Goal: Task Accomplishment & Management: Use online tool/utility

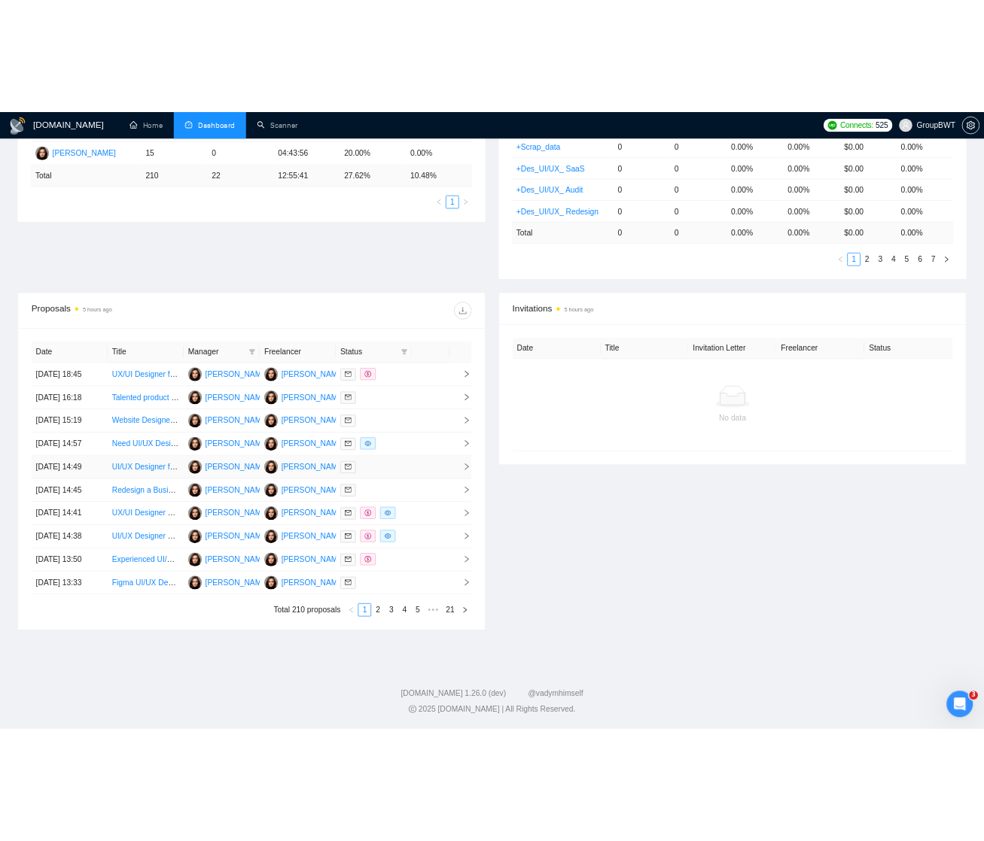
scroll to position [461, 0]
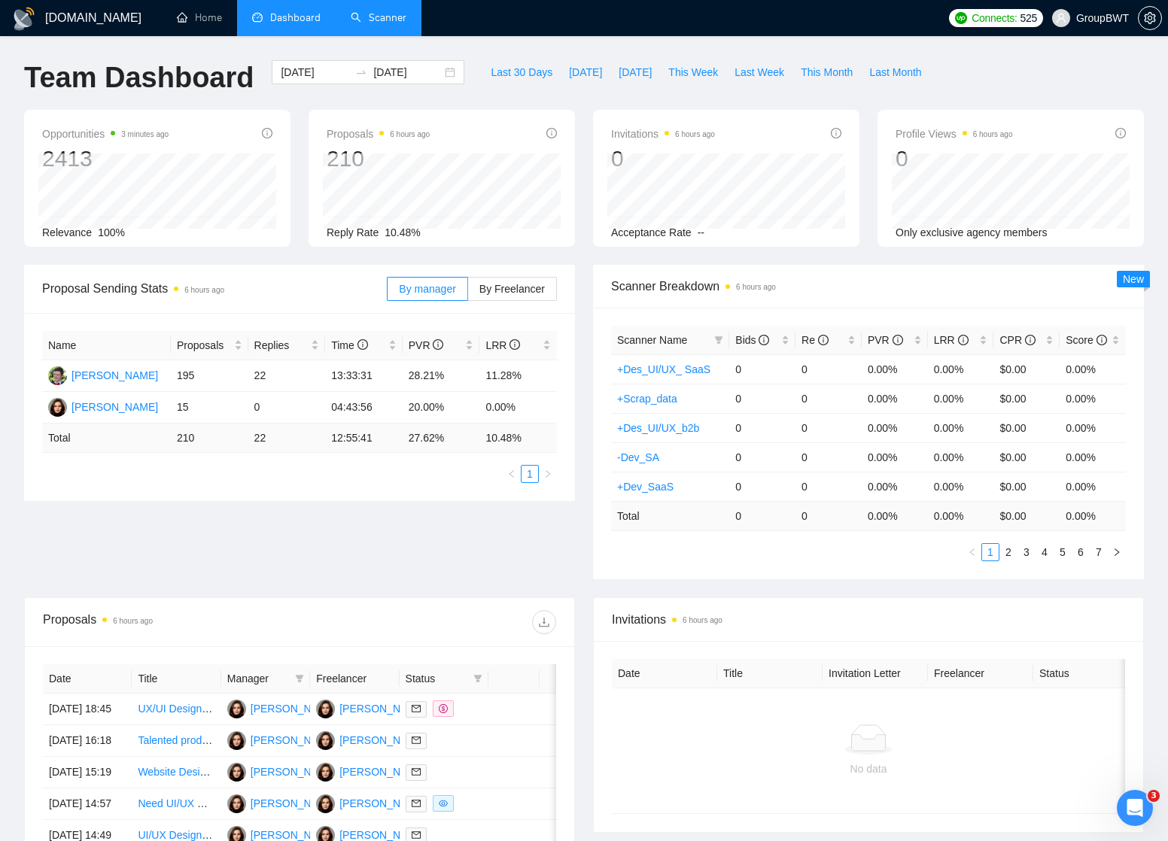
click at [370, 16] on link "Scanner" at bounding box center [379, 17] width 56 height 13
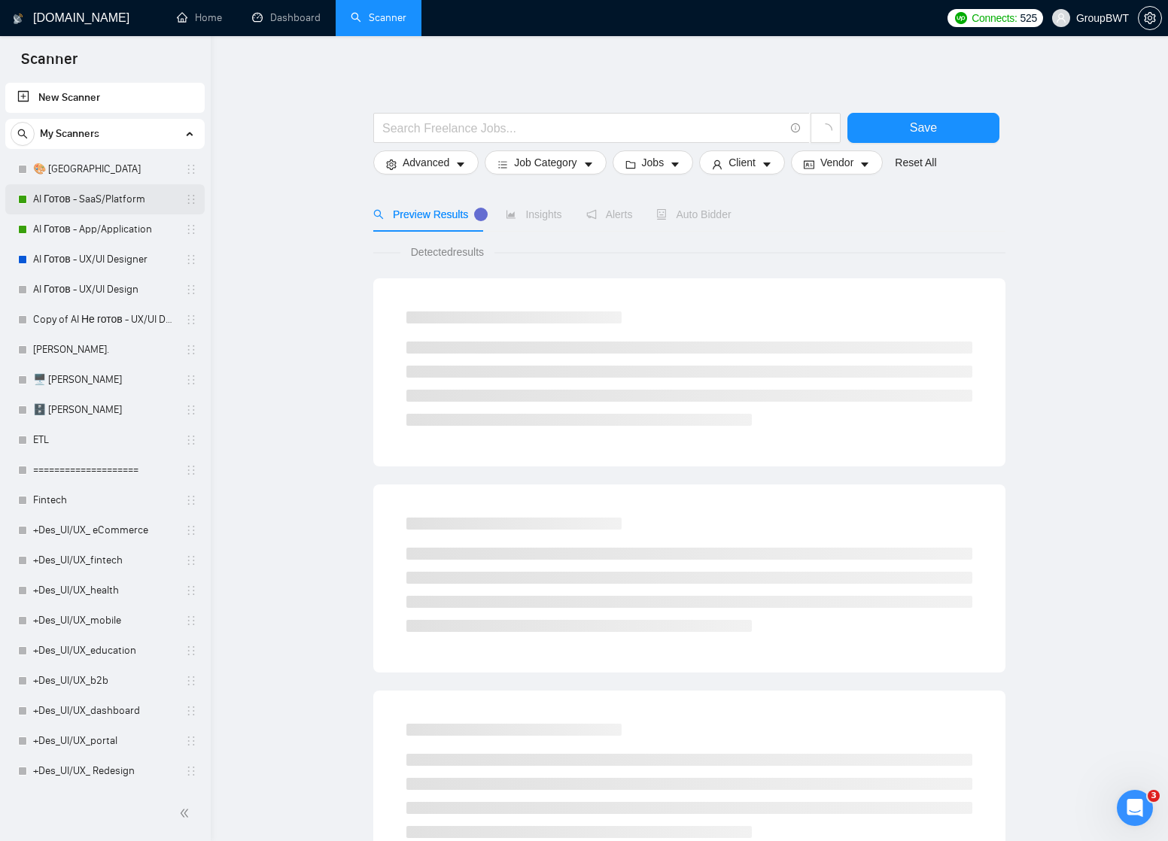
click at [90, 196] on link "AI Готов - SaaS/Platform" at bounding box center [104, 199] width 143 height 30
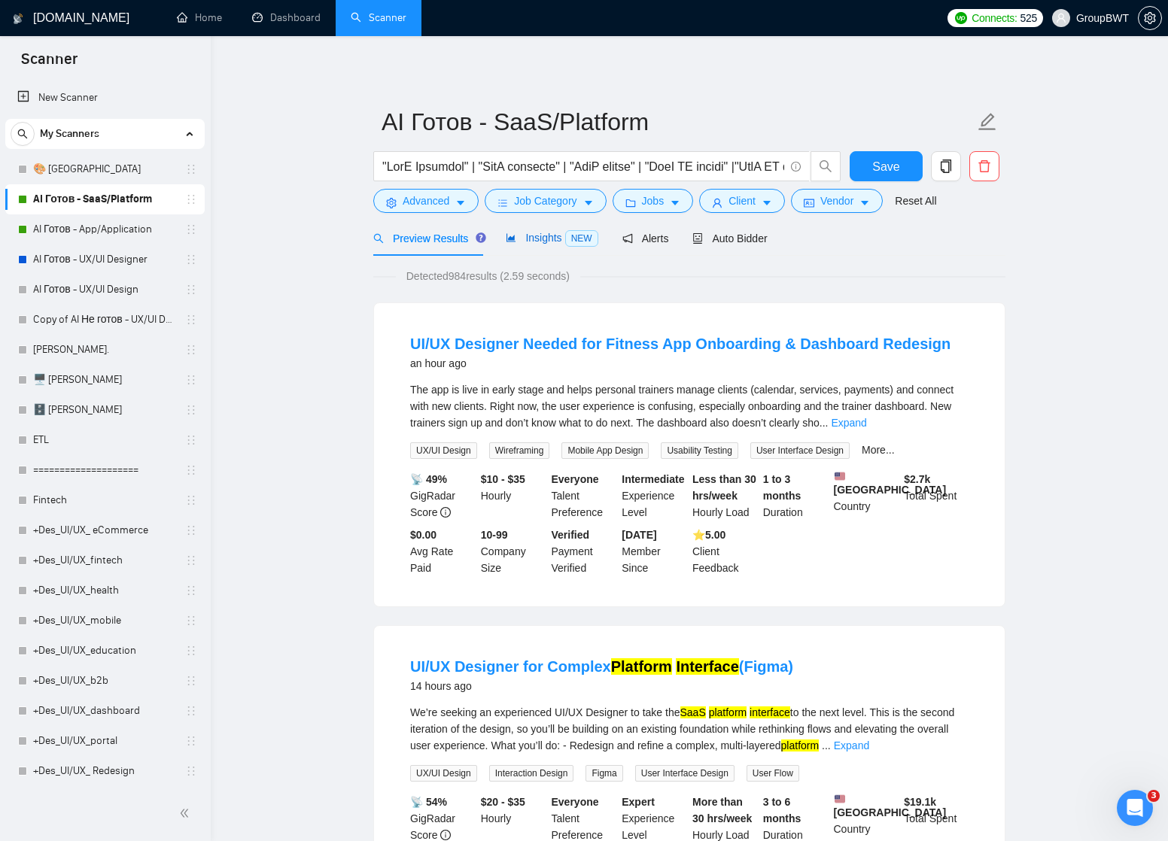
click at [550, 239] on span "Insights NEW" at bounding box center [552, 238] width 92 height 12
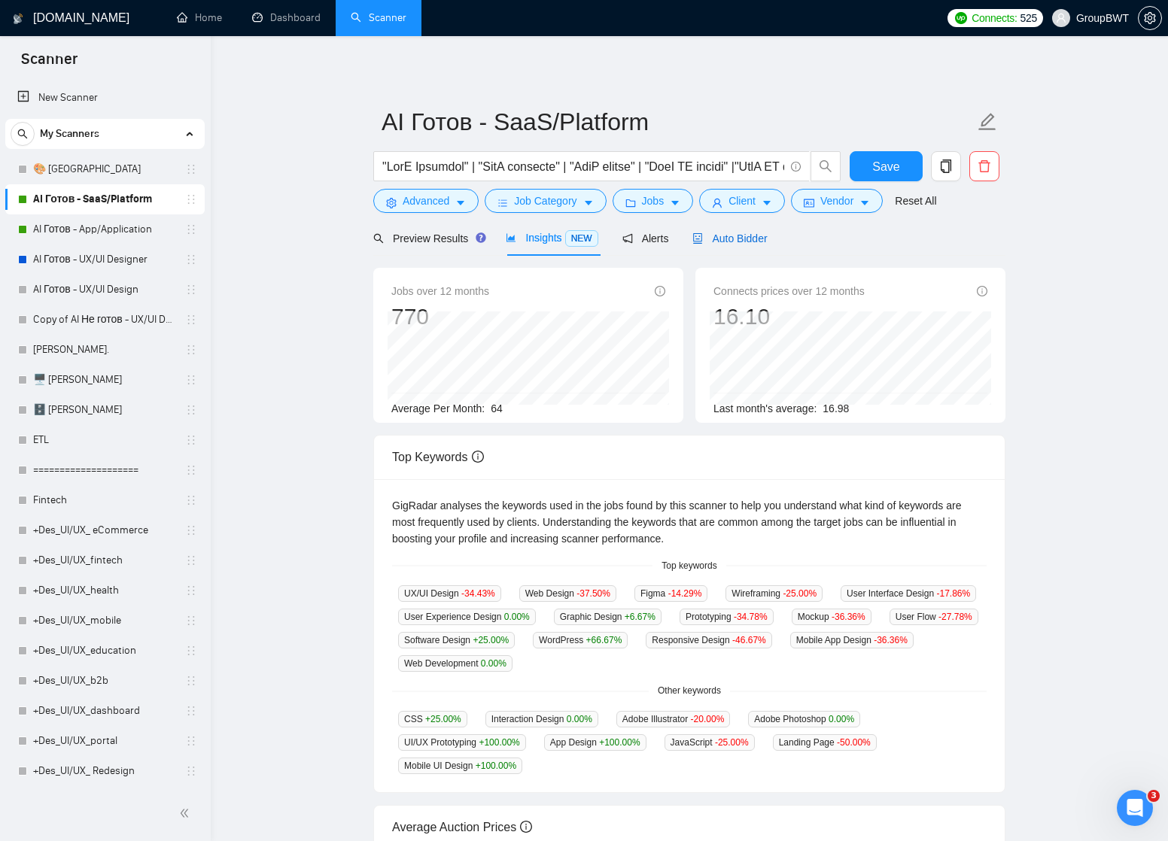
click at [737, 236] on span "Auto Bidder" at bounding box center [729, 239] width 74 height 12
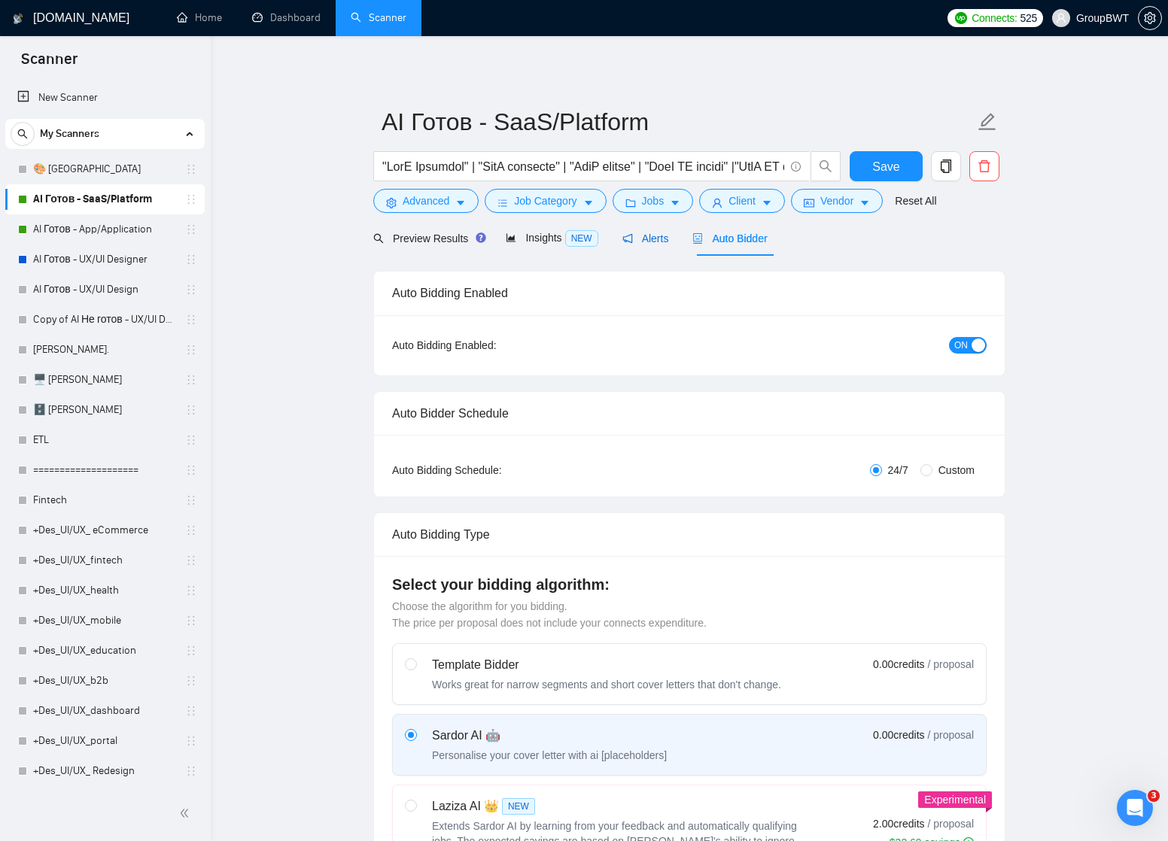
click at [652, 235] on span "Alerts" at bounding box center [645, 239] width 47 height 12
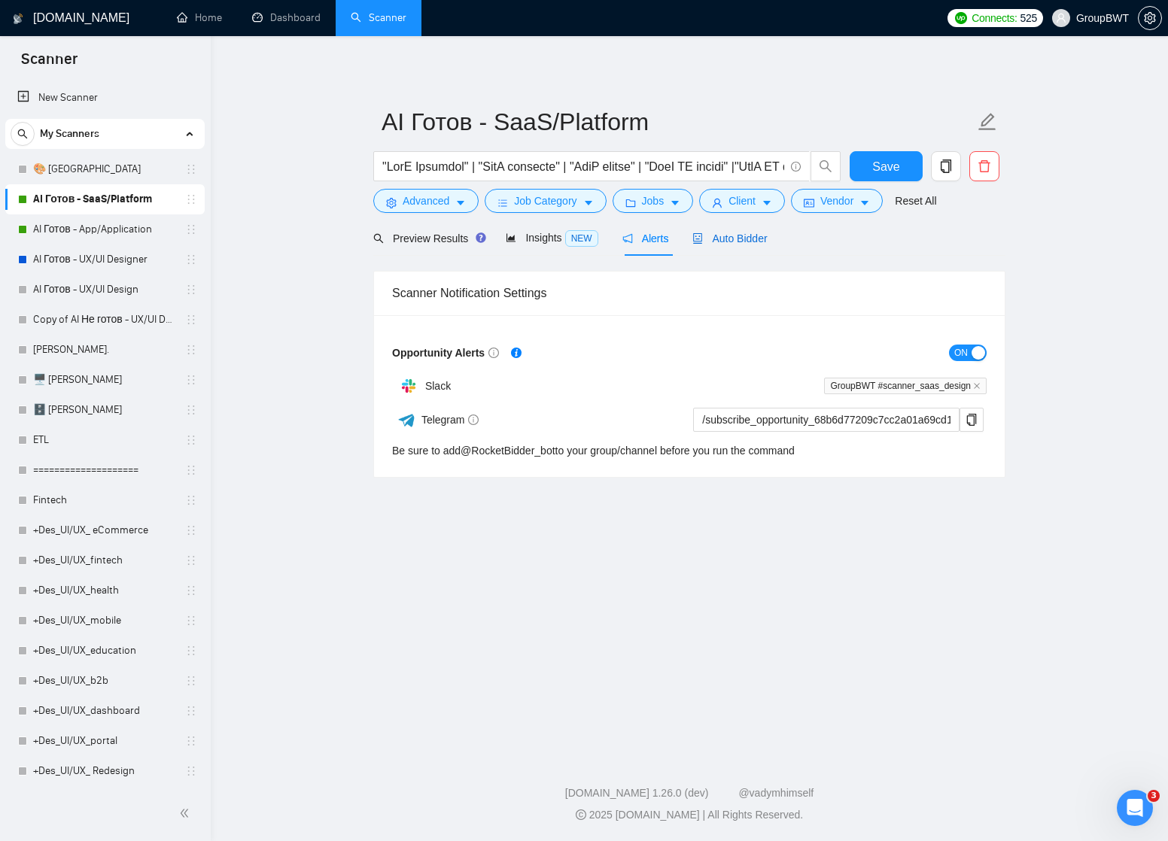
click at [734, 236] on span "Auto Bidder" at bounding box center [729, 239] width 74 height 12
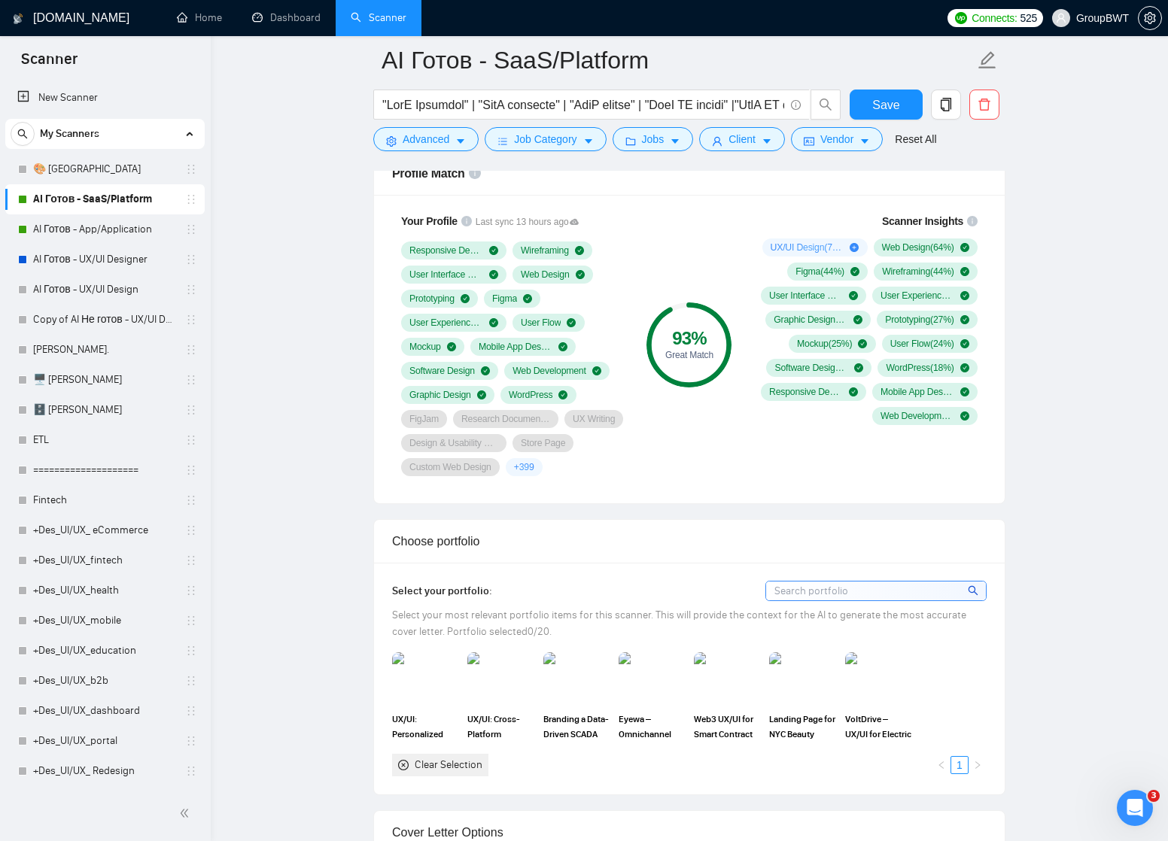
scroll to position [993, 0]
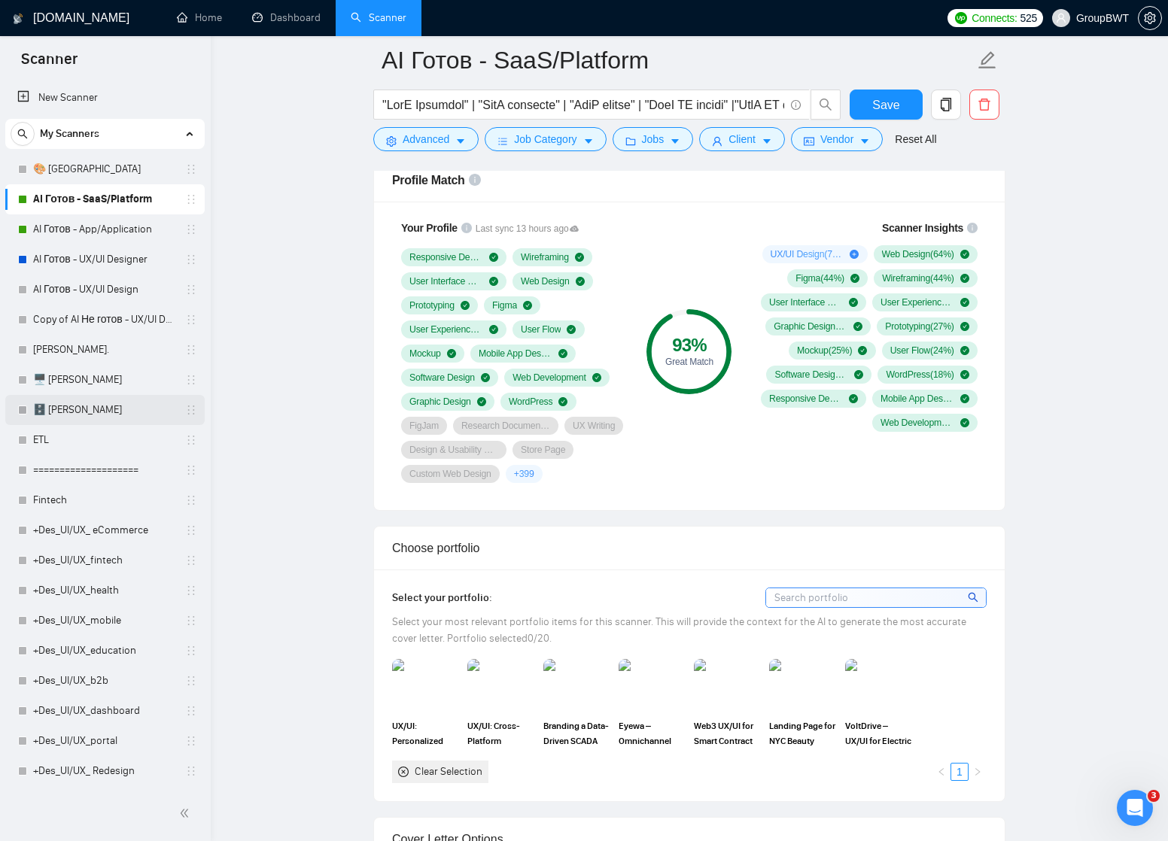
click at [57, 412] on link "🗄️ [PERSON_NAME]" at bounding box center [104, 410] width 143 height 30
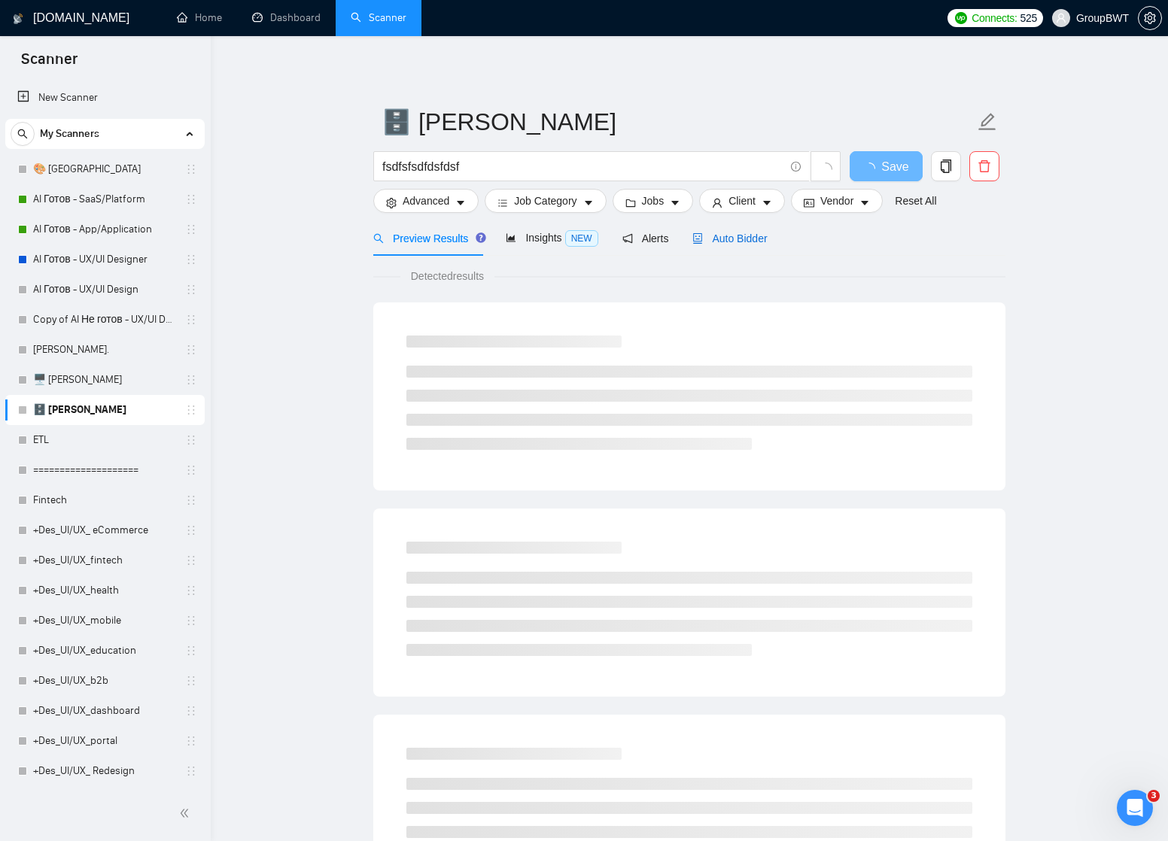
click at [729, 233] on span "Auto Bidder" at bounding box center [729, 239] width 74 height 12
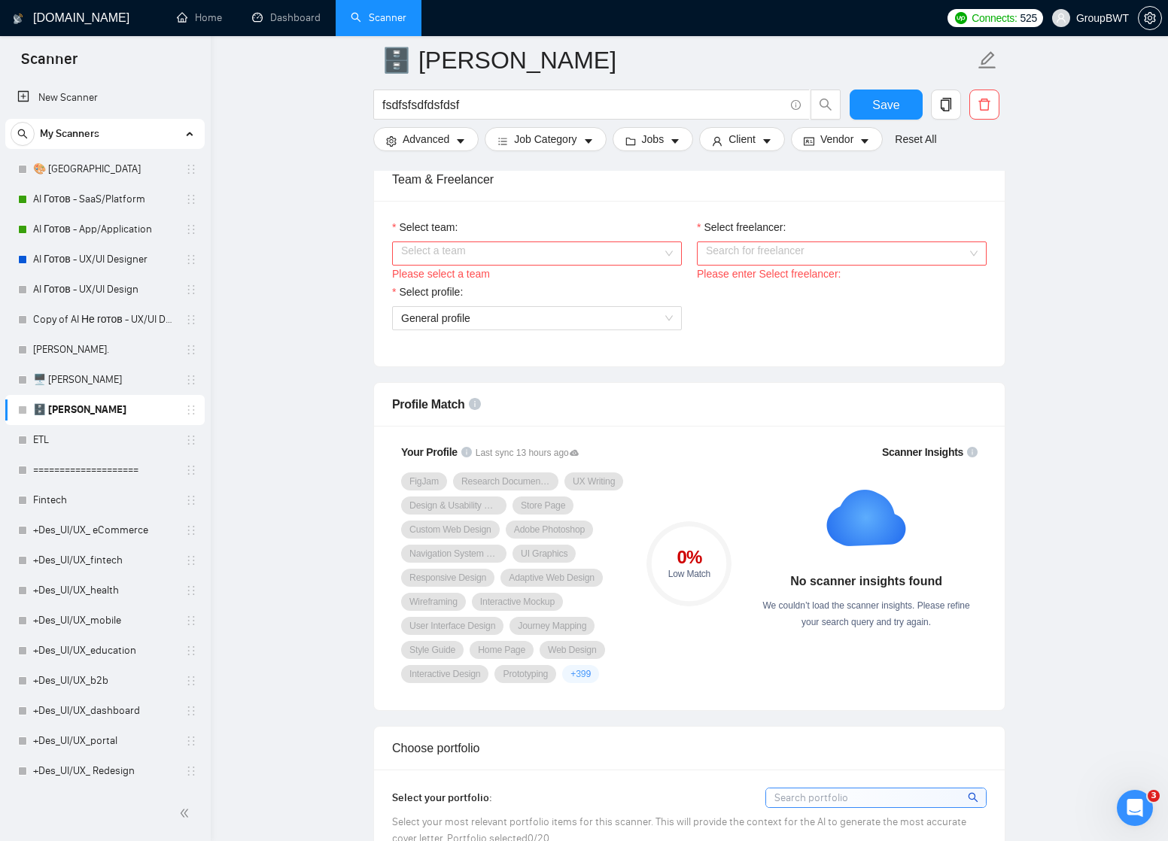
scroll to position [657, 0]
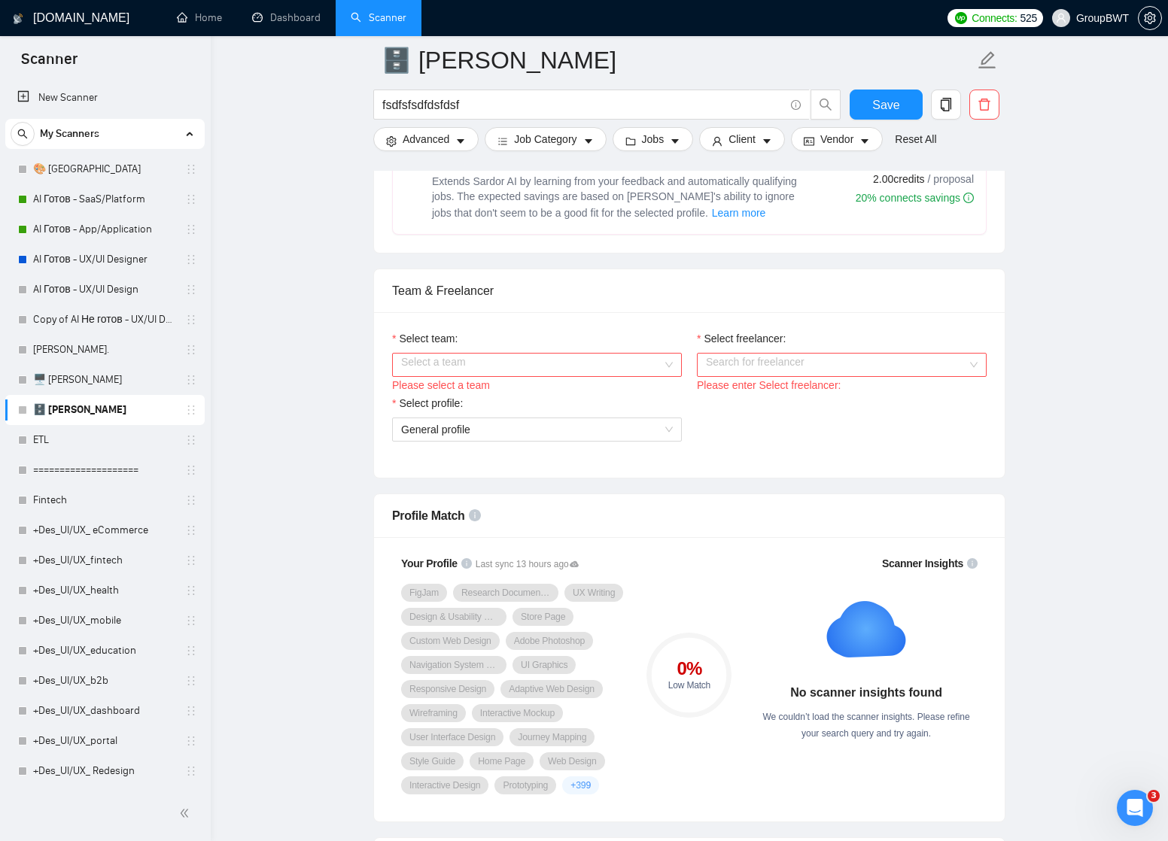
click at [666, 362] on div "Select a team" at bounding box center [537, 365] width 290 height 24
click at [658, 384] on div "BWT Team Data" at bounding box center [537, 394] width 290 height 24
click at [728, 366] on input "Select freelancer:" at bounding box center [836, 365] width 261 height 23
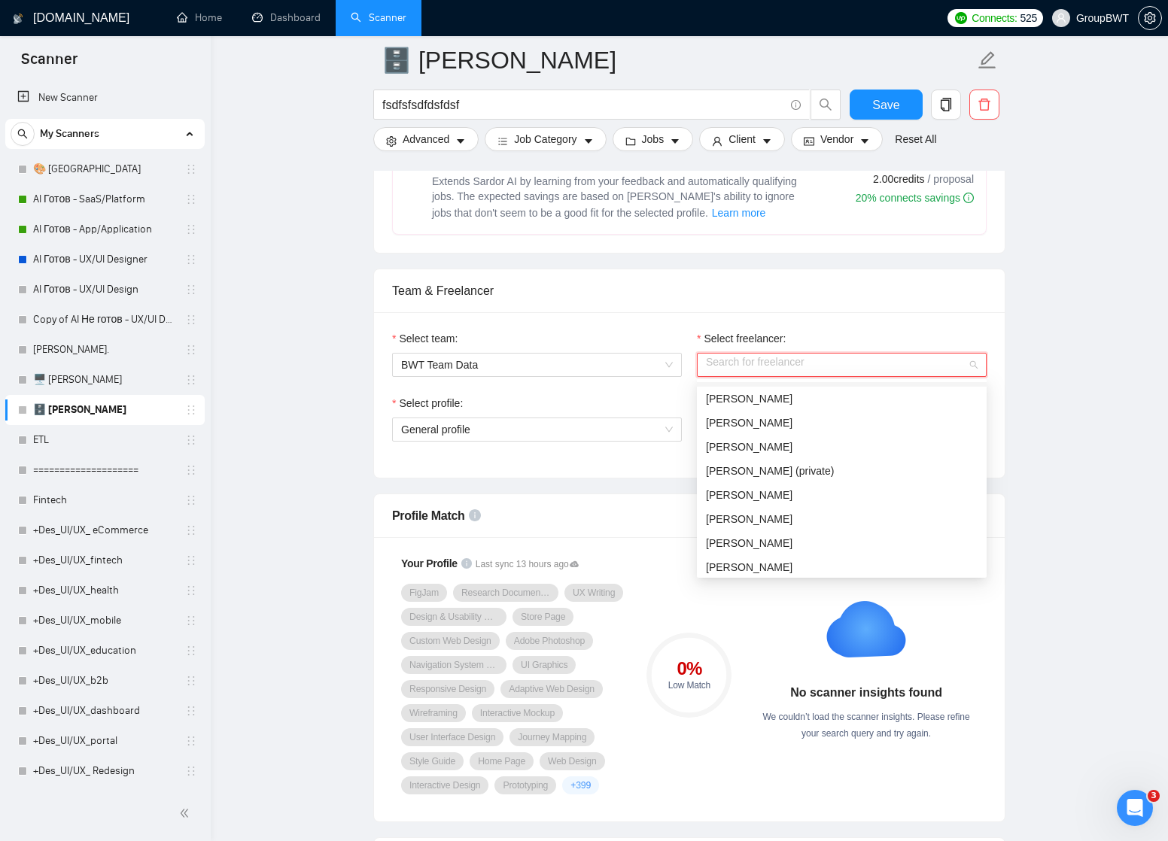
scroll to position [119, 0]
click at [741, 560] on span "[PERSON_NAME]" at bounding box center [749, 564] width 87 height 12
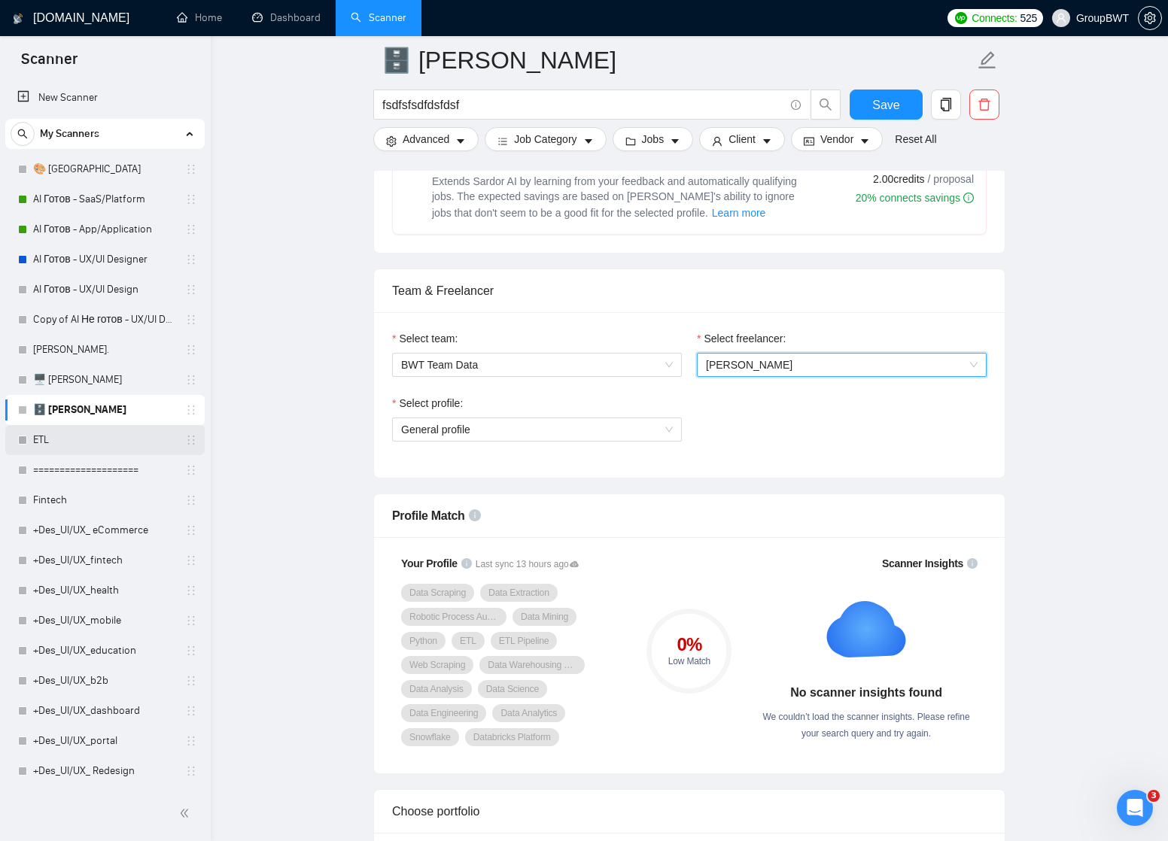
click at [89, 444] on link "ETL" at bounding box center [104, 440] width 143 height 30
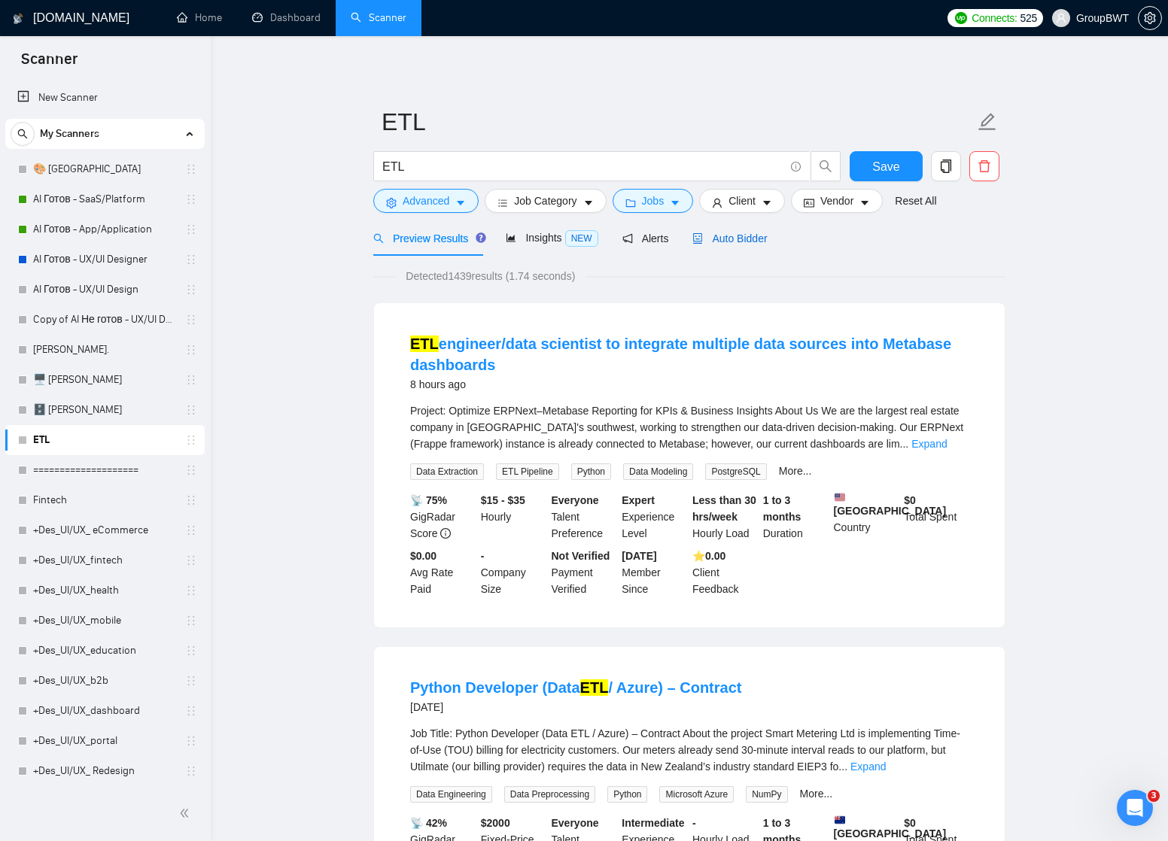
click at [751, 239] on span "Auto Bidder" at bounding box center [729, 239] width 74 height 12
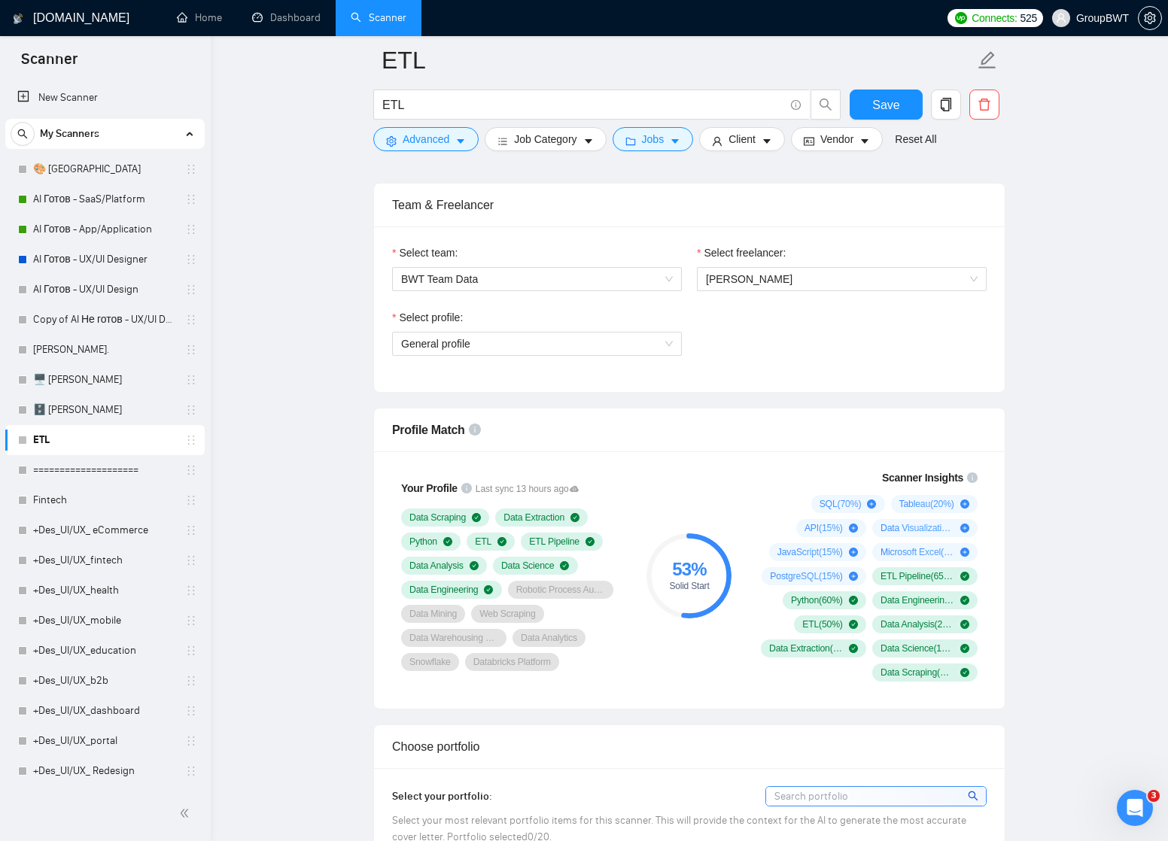
scroll to position [804, 0]
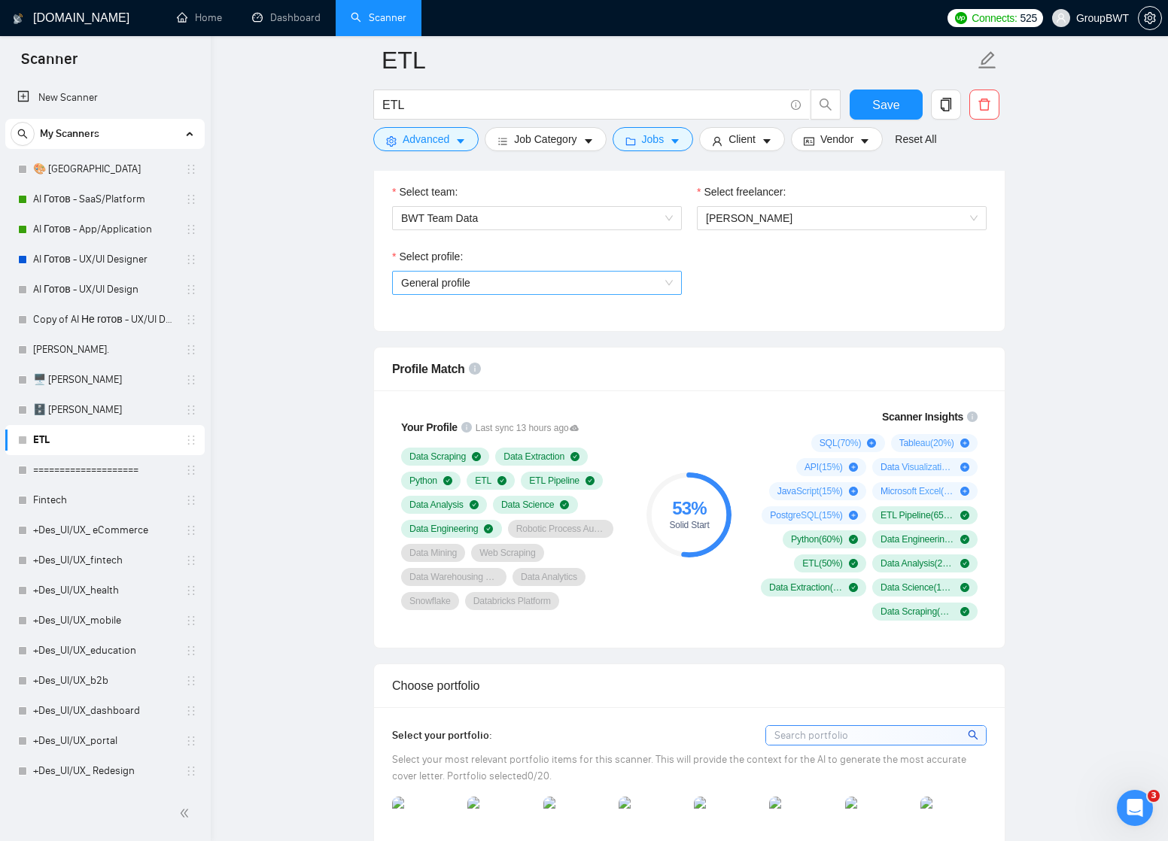
click at [664, 283] on span "General profile" at bounding box center [537, 283] width 272 height 23
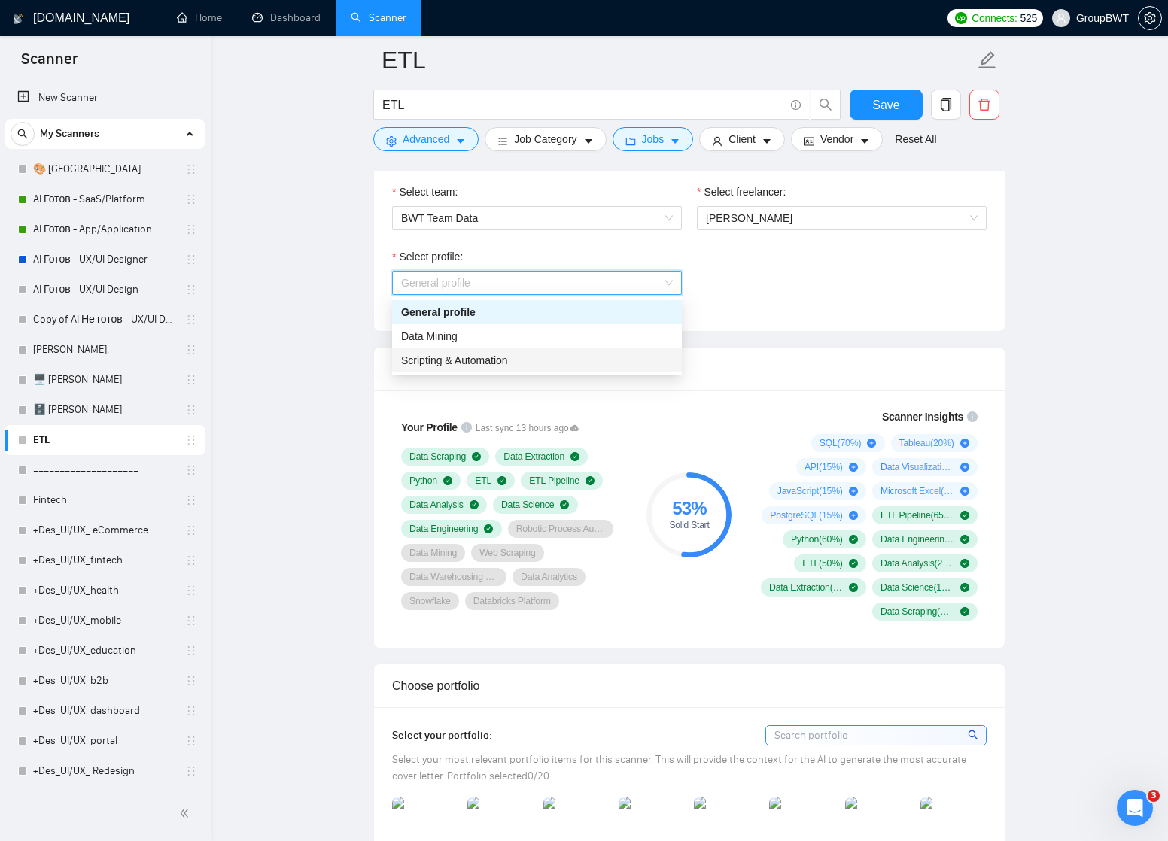
click at [618, 355] on div "Scripting & Automation" at bounding box center [537, 360] width 272 height 17
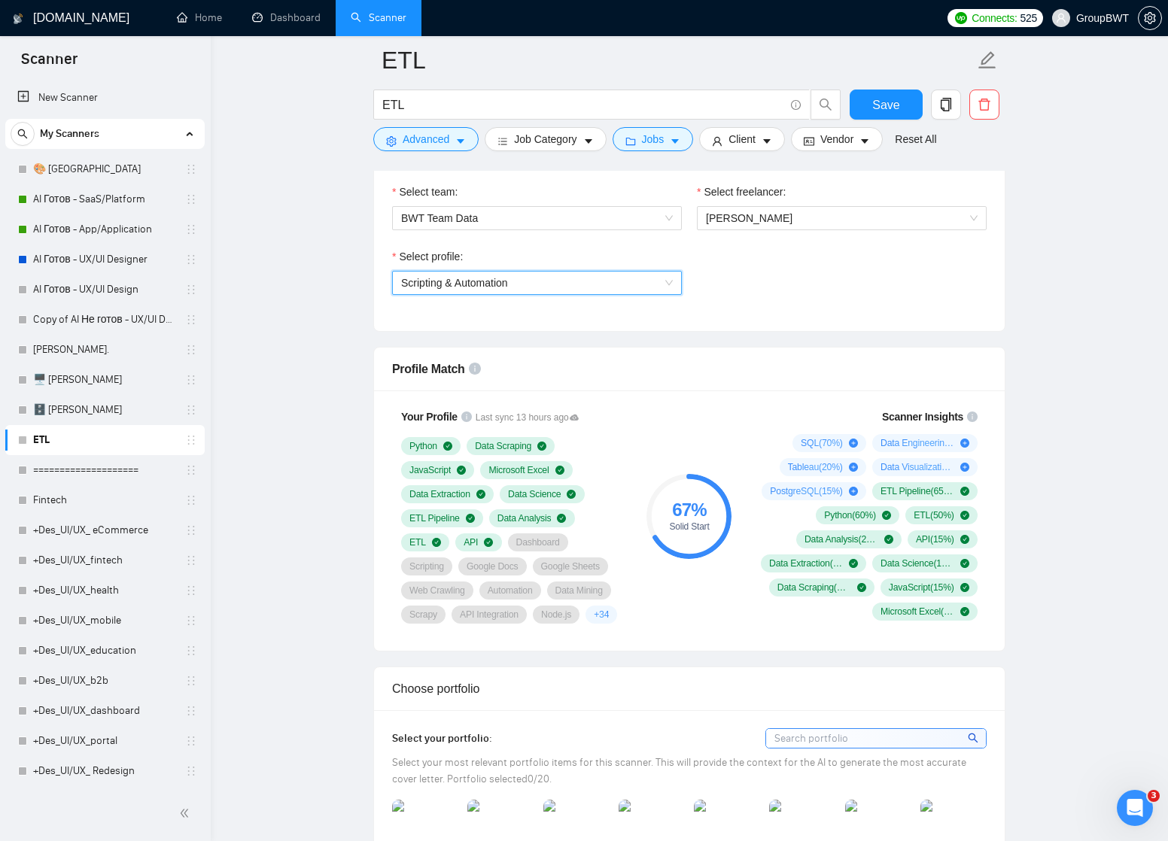
click at [669, 284] on span "Scripting & Automation" at bounding box center [537, 283] width 272 height 23
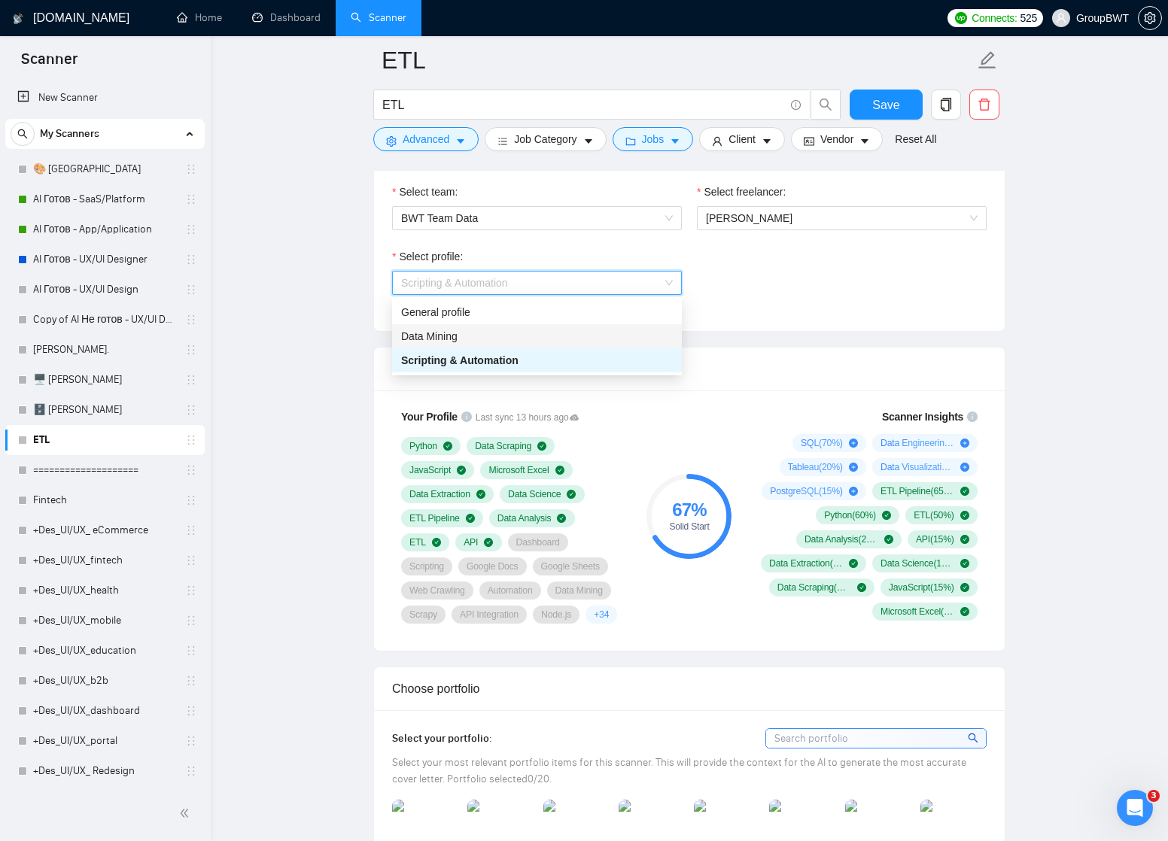
click at [643, 331] on div "Data Mining" at bounding box center [537, 336] width 272 height 17
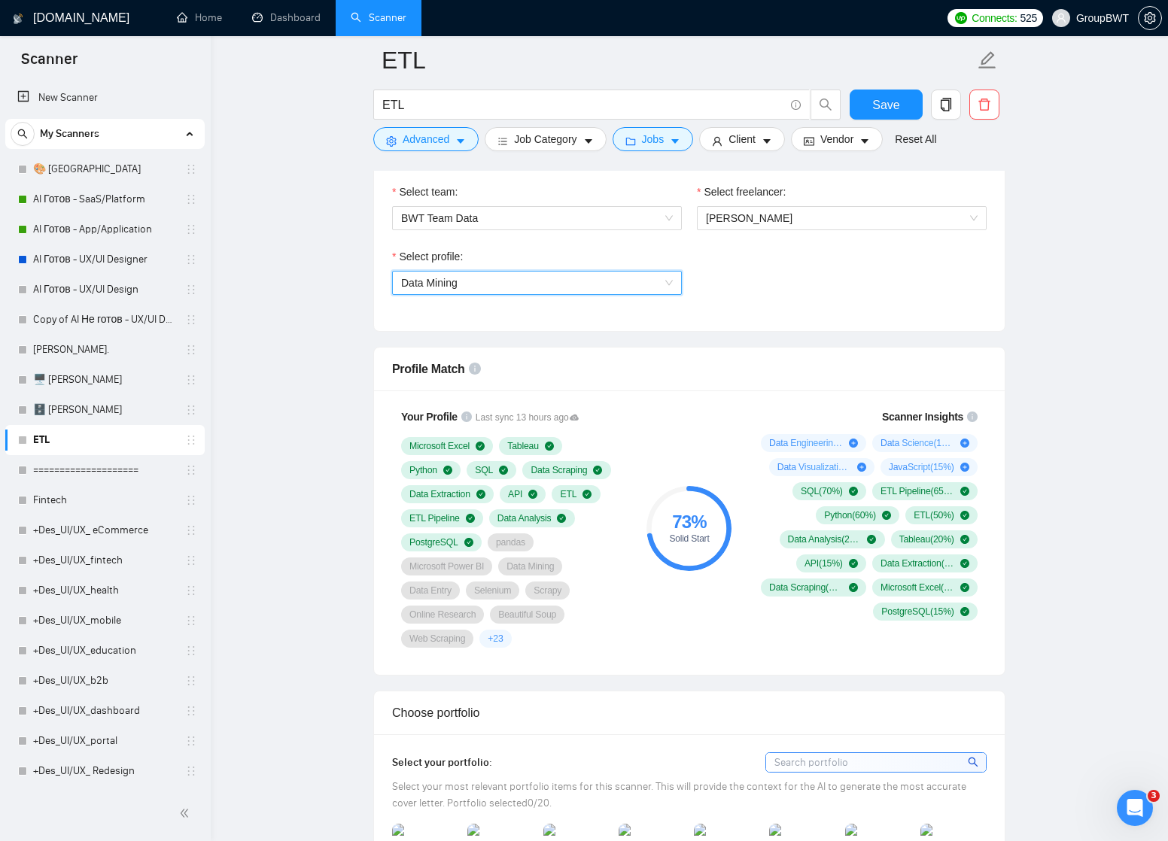
click at [710, 286] on div "Select profile: 1017484851352698997 Data Mining" at bounding box center [690, 280] width 610 height 65
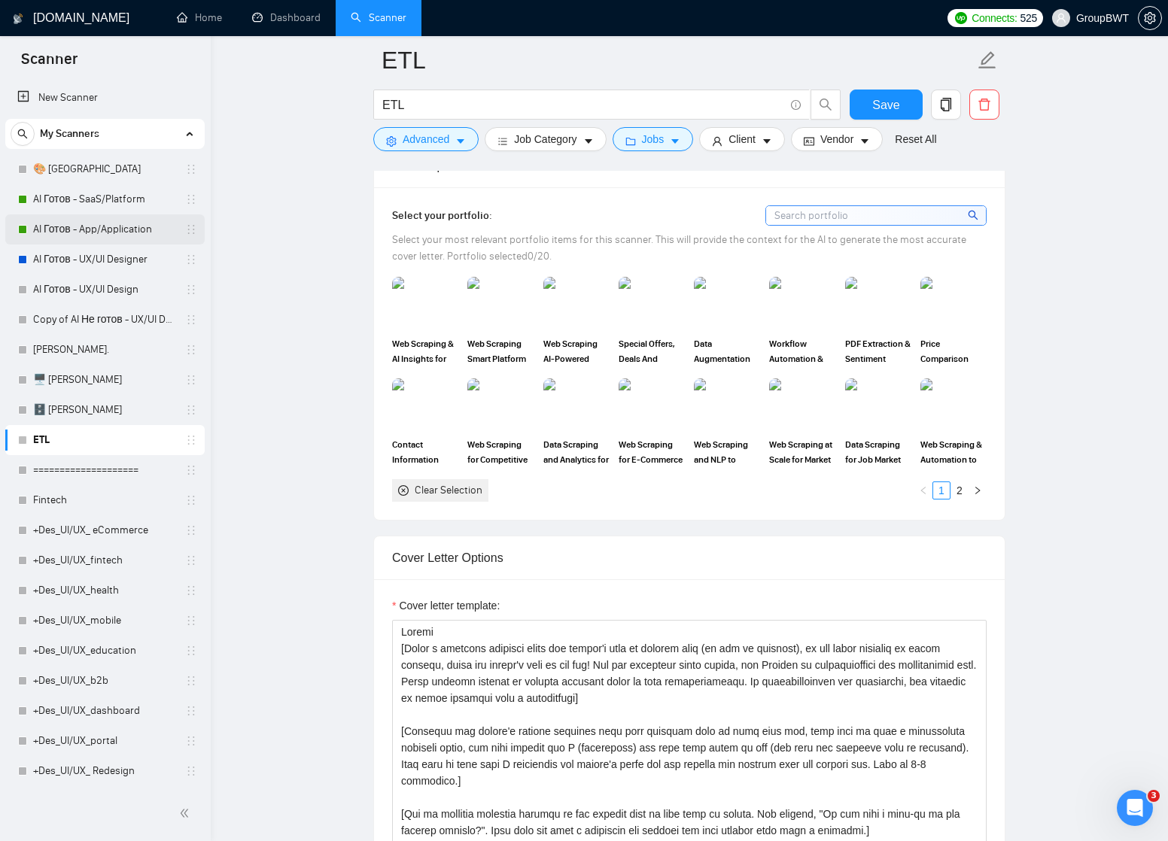
scroll to position [1327, 0]
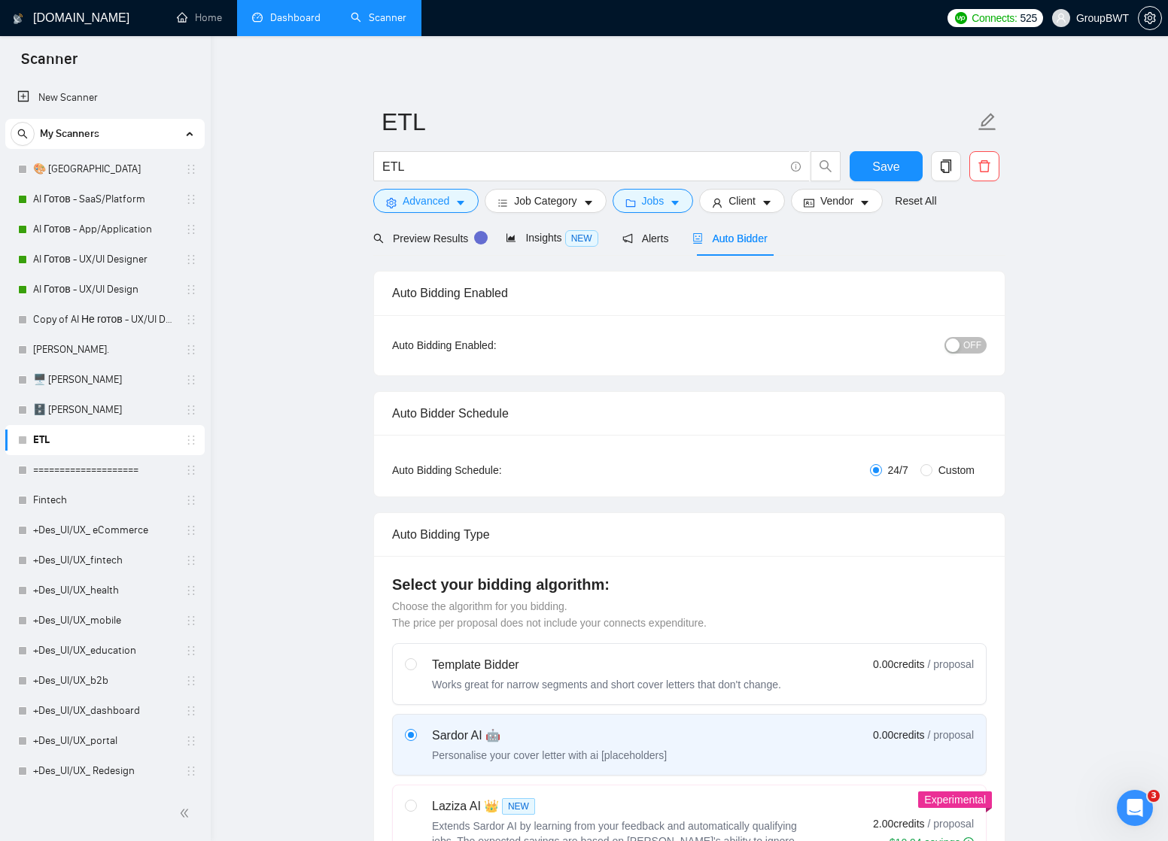
click at [287, 21] on link "Dashboard" at bounding box center [286, 17] width 68 height 13
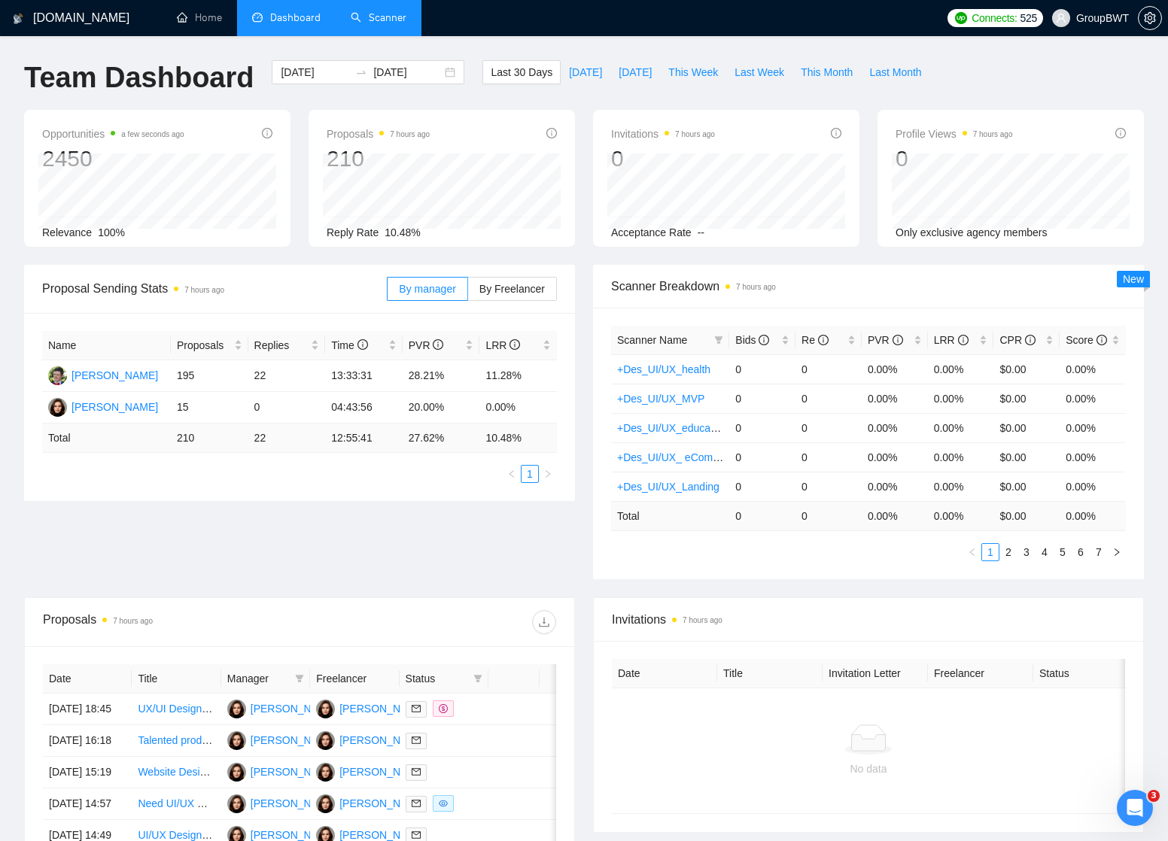
click at [370, 21] on link "Scanner" at bounding box center [379, 17] width 56 height 13
